Goal: Transaction & Acquisition: Obtain resource

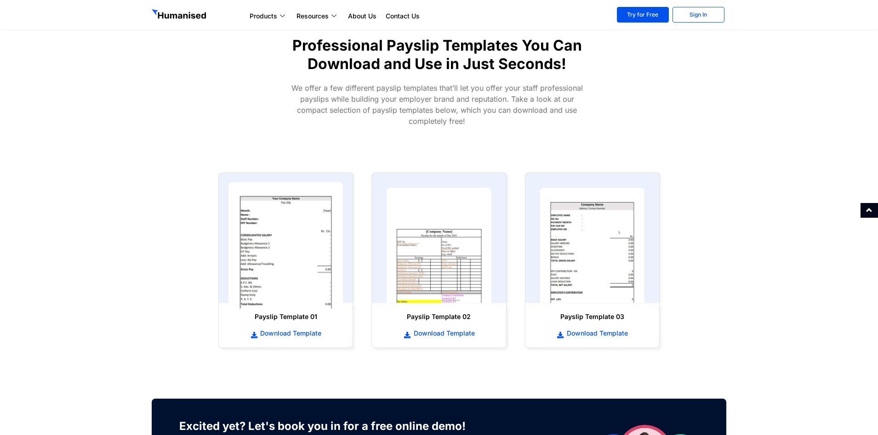
scroll to position [332, 0]
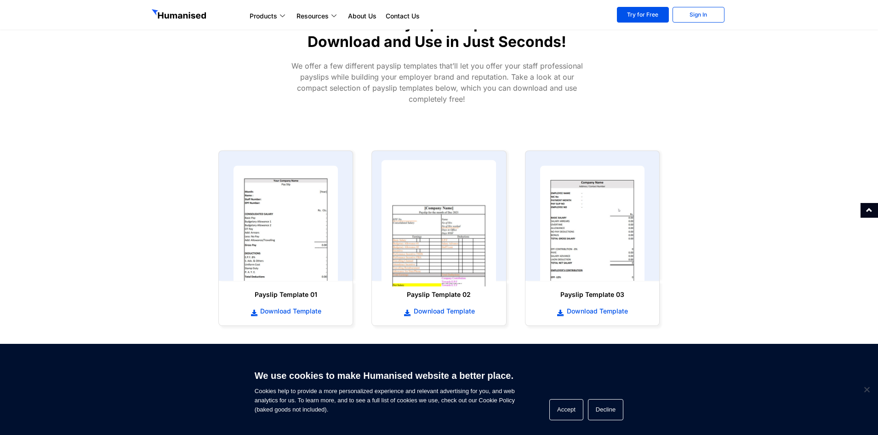
click at [426, 222] on img at bounding box center [439, 223] width 115 height 126
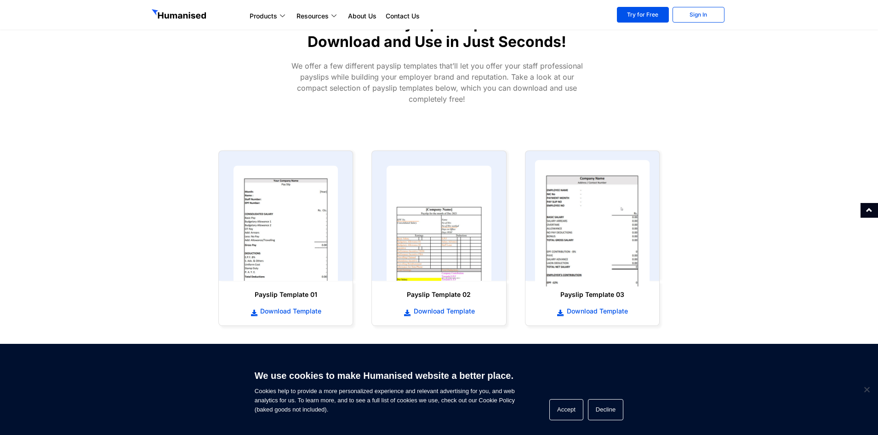
click at [586, 234] on img at bounding box center [592, 223] width 115 height 126
click at [607, 311] on span "Download Template" at bounding box center [596, 310] width 63 height 9
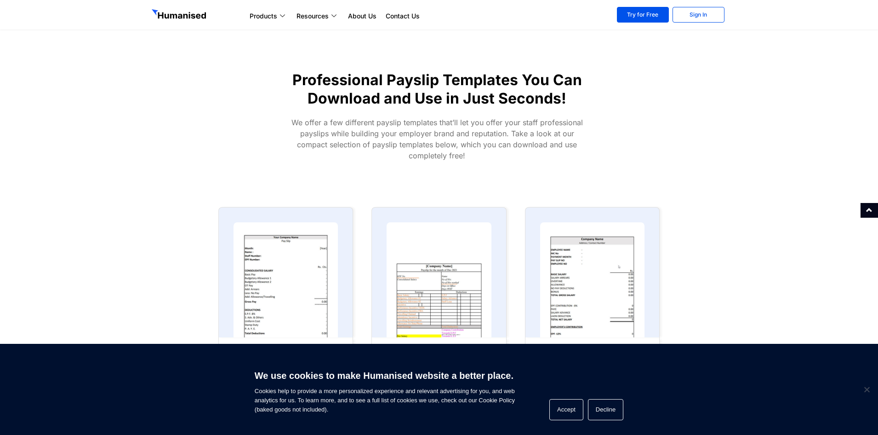
scroll to position [256, 0]
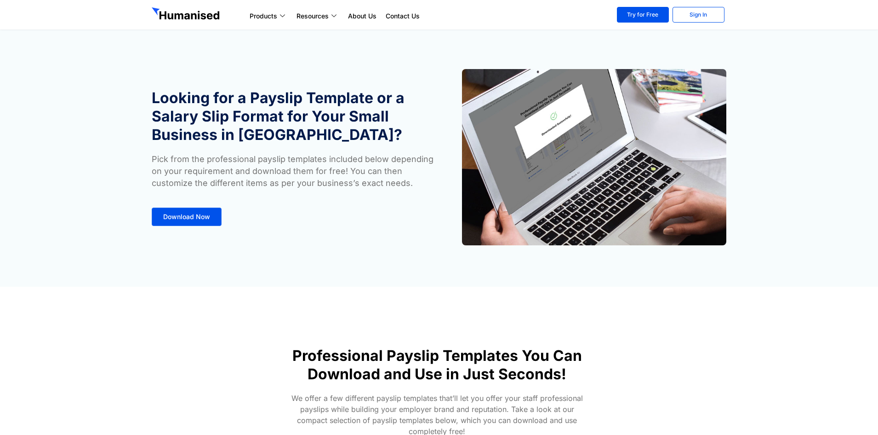
scroll to position [307, 0]
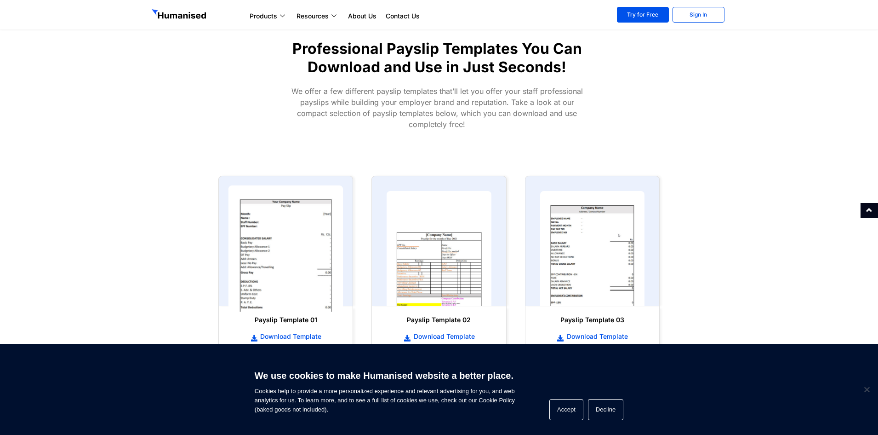
click at [324, 270] on img at bounding box center [286, 248] width 115 height 126
click at [317, 335] on span "Download Template" at bounding box center [289, 336] width 63 height 9
